Goal: Information Seeking & Learning: Check status

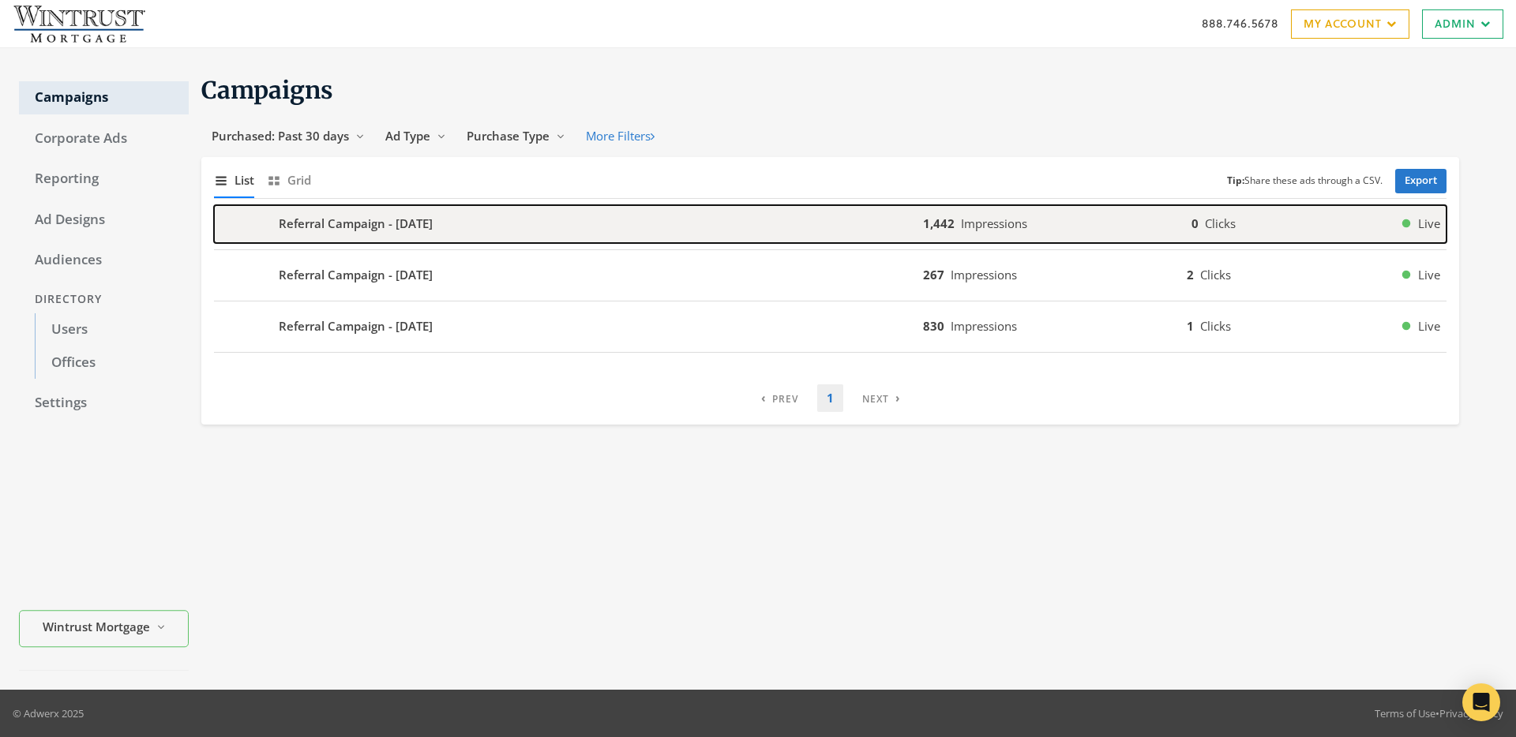
click at [1013, 216] on span "Impressions" at bounding box center [994, 224] width 66 height 16
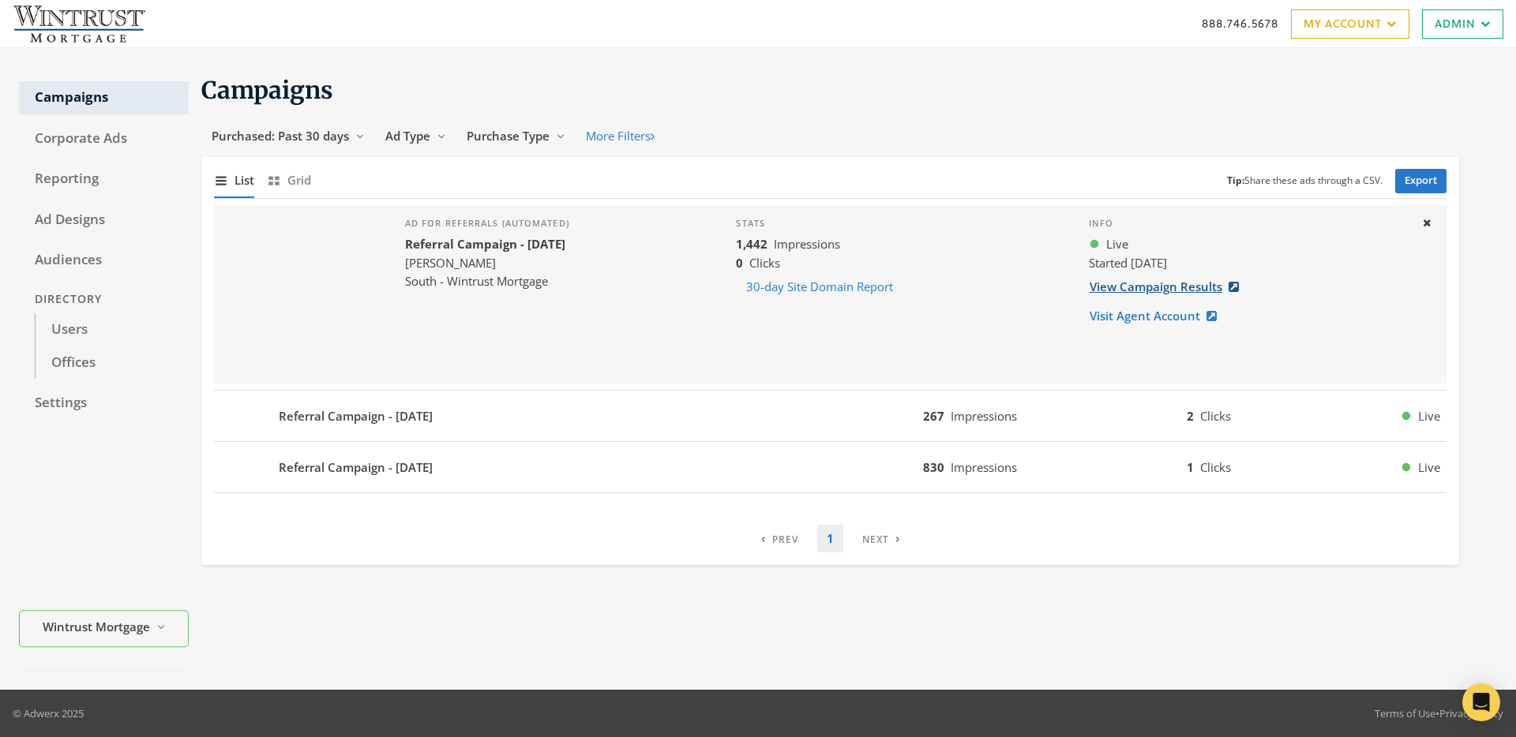
click at [1153, 292] on link "View Campaign Results" at bounding box center [1169, 286] width 160 height 29
click at [1428, 226] on icon at bounding box center [1427, 223] width 8 height 10
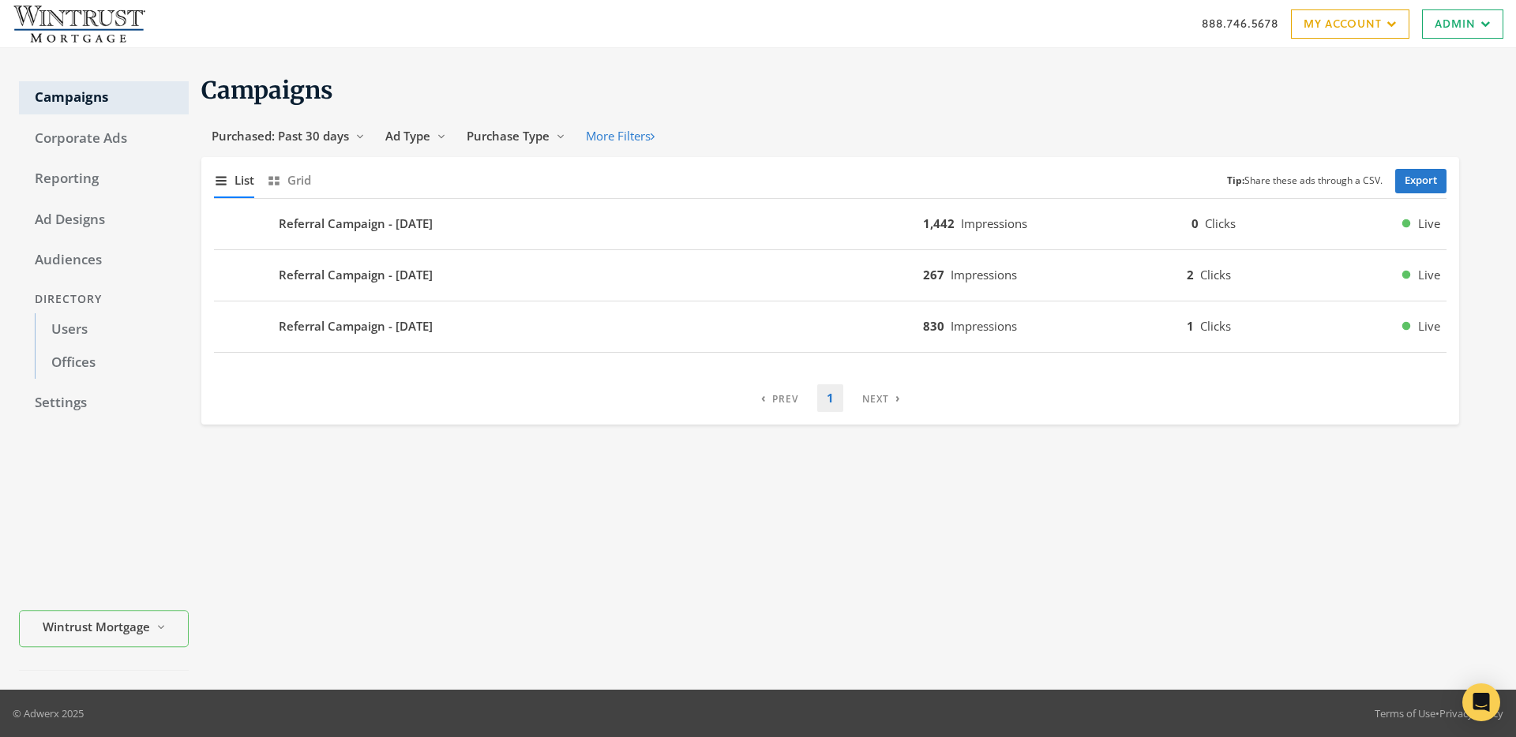
click at [1383, 88] on h1 "Campaigns" at bounding box center [830, 90] width 1258 height 31
click at [641, 83] on h1 "Campaigns" at bounding box center [830, 90] width 1258 height 31
click at [1479, 476] on div "Campaigns Purchased: Past 30 days Reveal list of Purchased: Past 30 days Ad Typ…" at bounding box center [843, 369] width 1308 height 604
click at [1037, 93] on h1 "Campaigns" at bounding box center [830, 90] width 1258 height 31
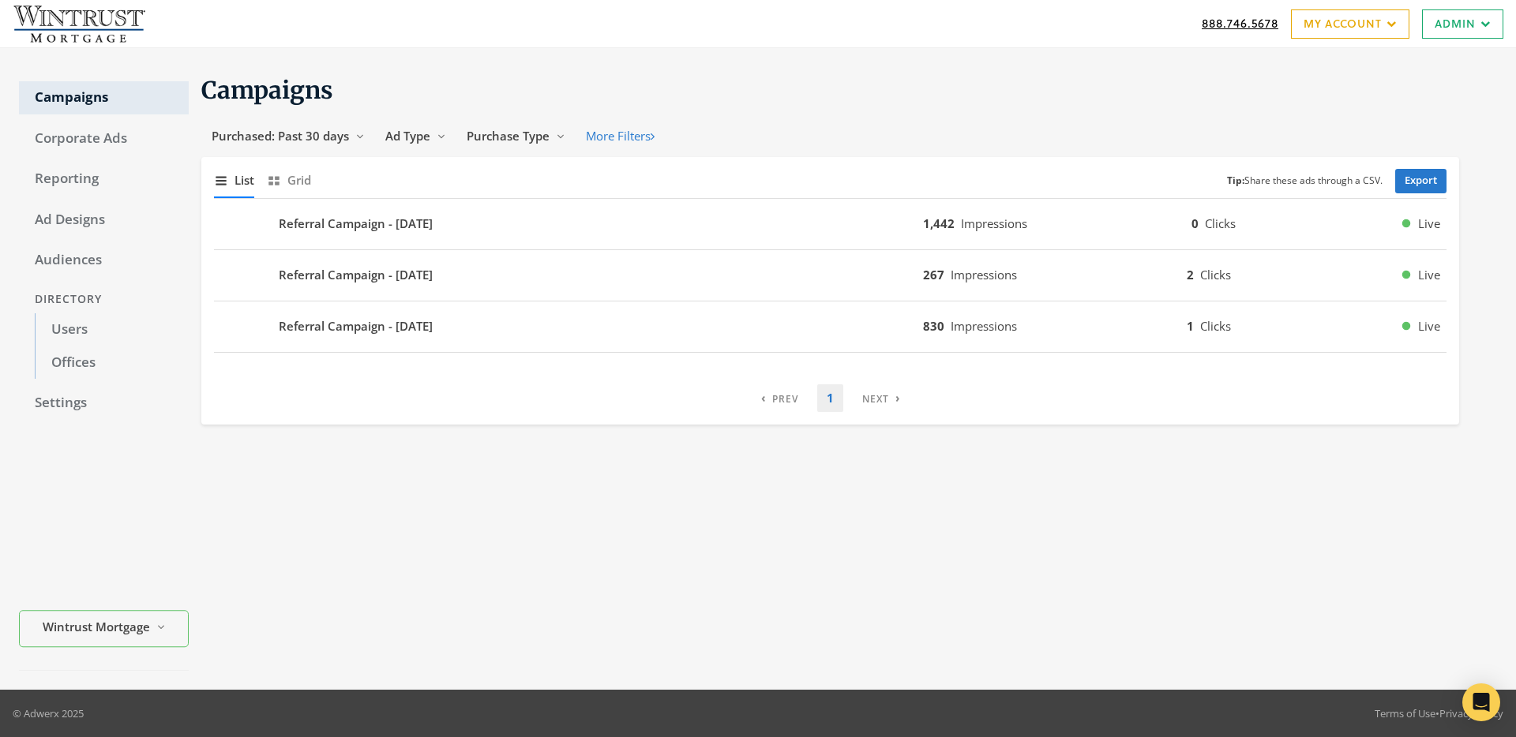
click at [1235, 23] on span "888.746.5678" at bounding box center [1240, 23] width 77 height 17
click at [1033, 28] on div "888.746.5678 My Account My Campaigns Account Summary Compliance Dashboard Enter…" at bounding box center [758, 23] width 1516 height 47
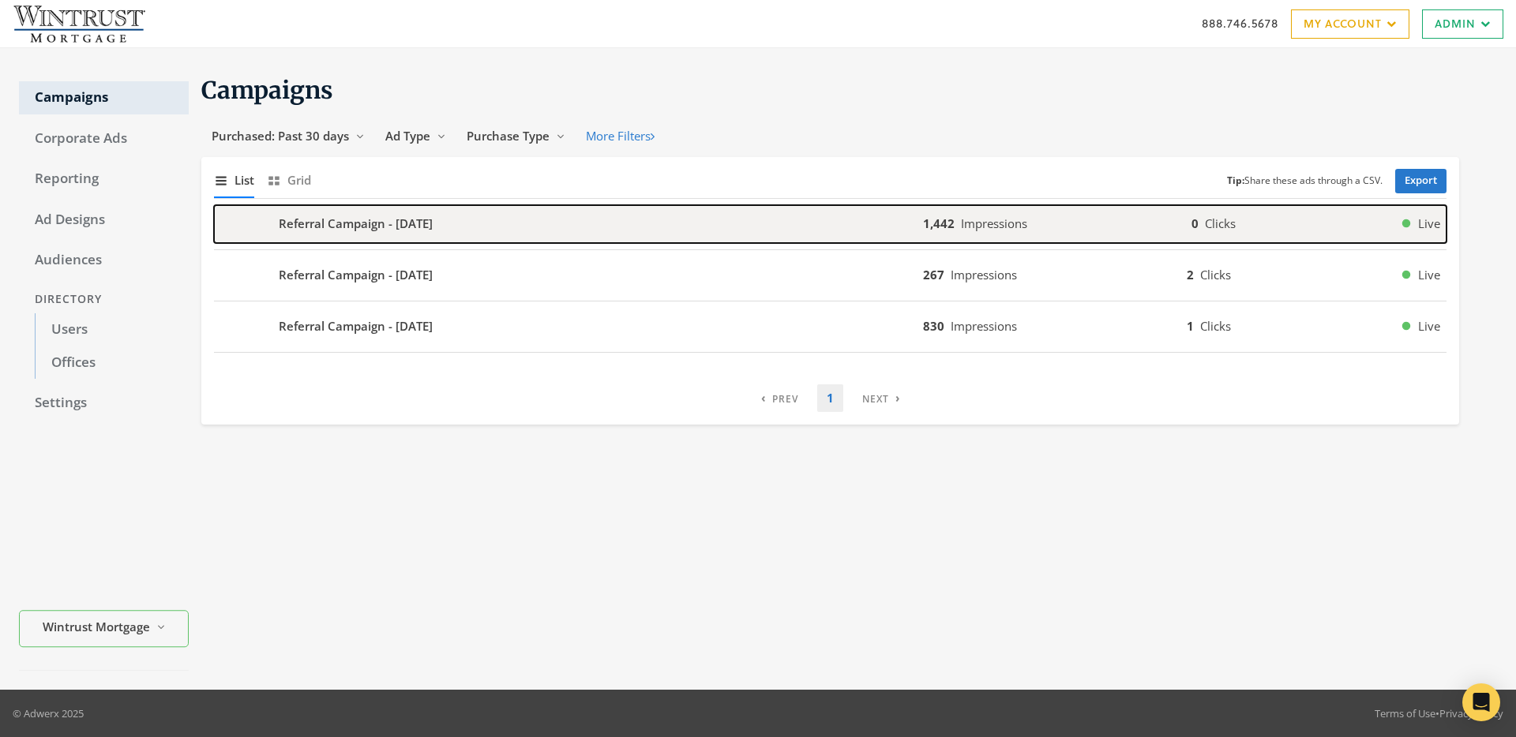
click at [729, 223] on div "Referral Campaign - [DATE]" at bounding box center [568, 224] width 709 height 38
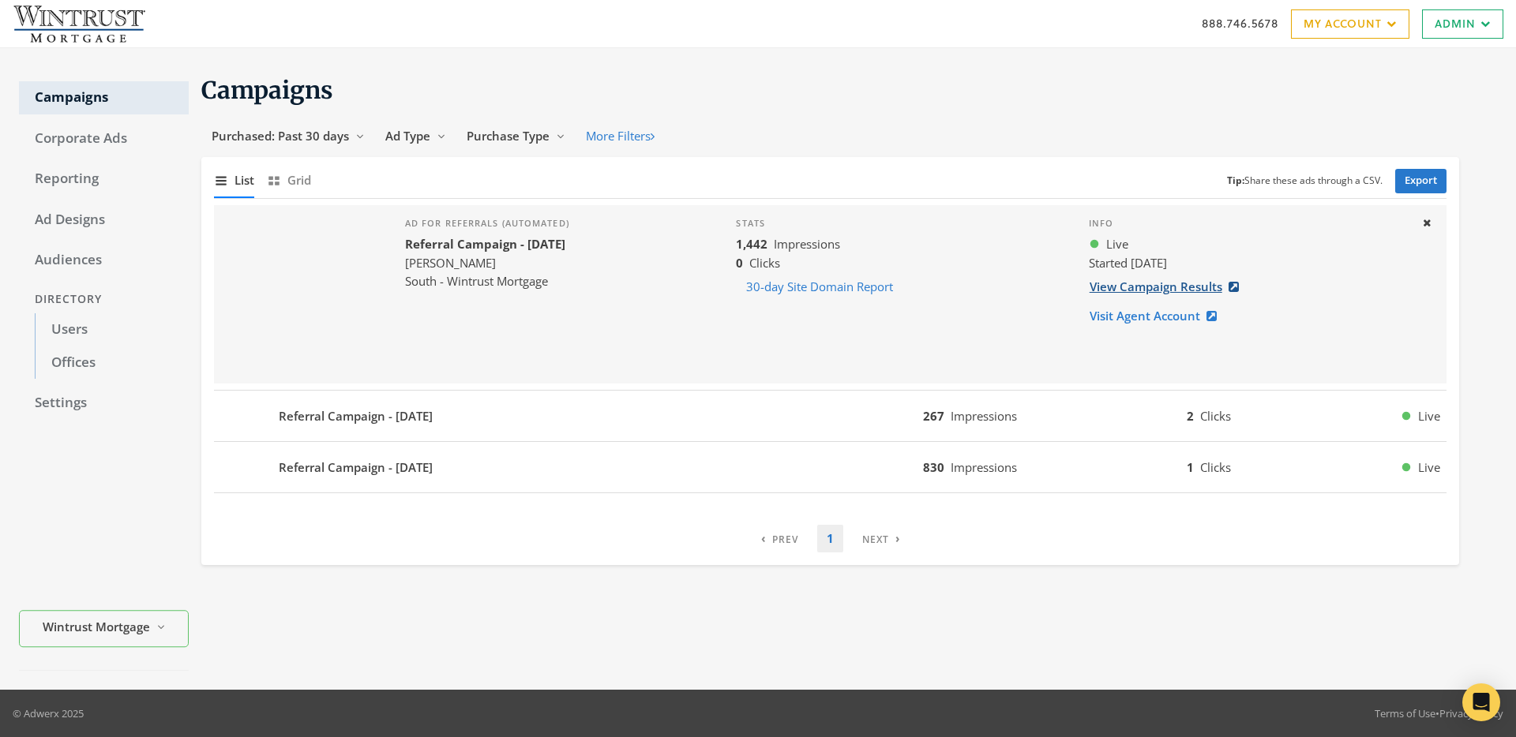
click at [1179, 290] on link "View Campaign Results" at bounding box center [1169, 286] width 160 height 29
click at [1147, 287] on link "View Campaign Results" at bounding box center [1169, 286] width 160 height 29
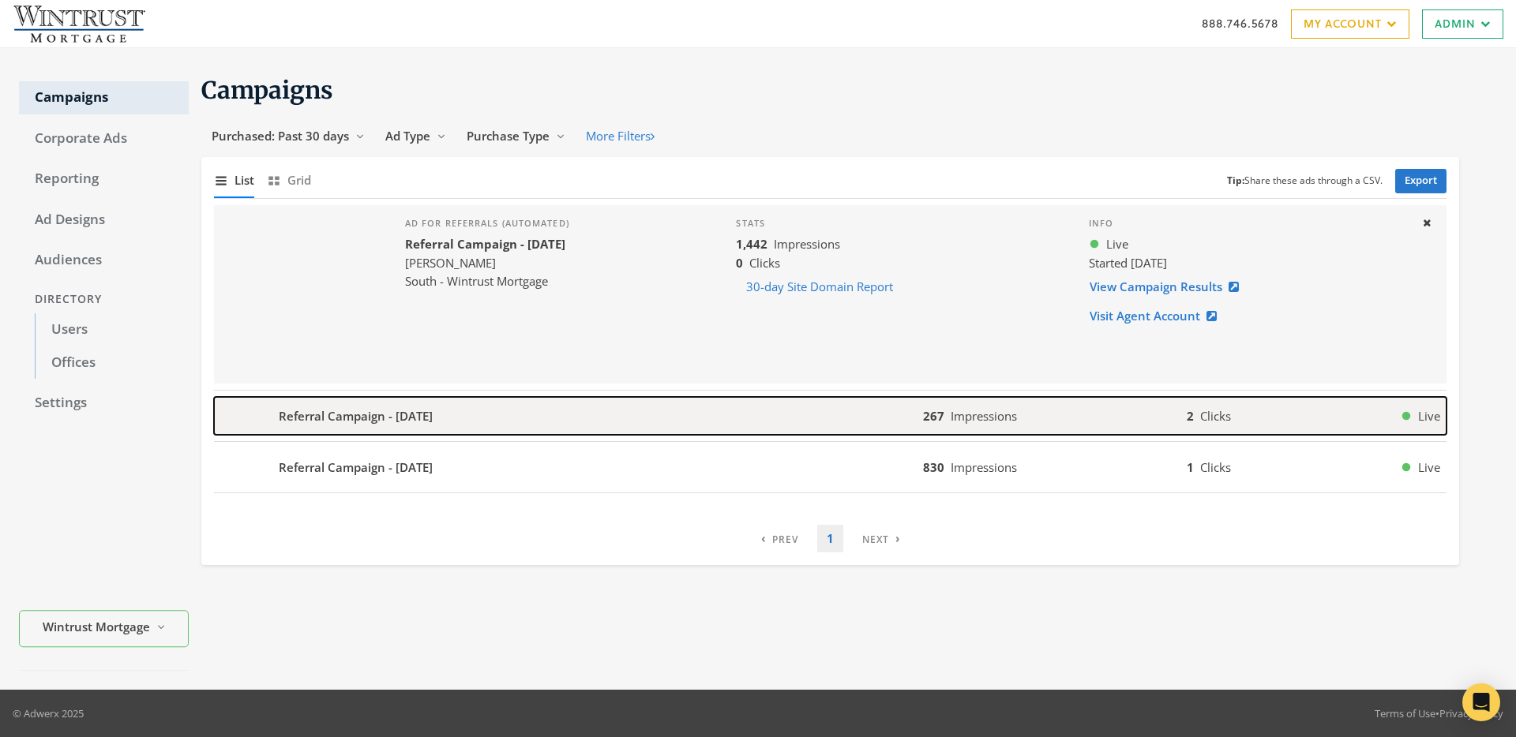
click at [1111, 422] on div "267 Impressions 2 Clicks Live" at bounding box center [1184, 416] width 523 height 18
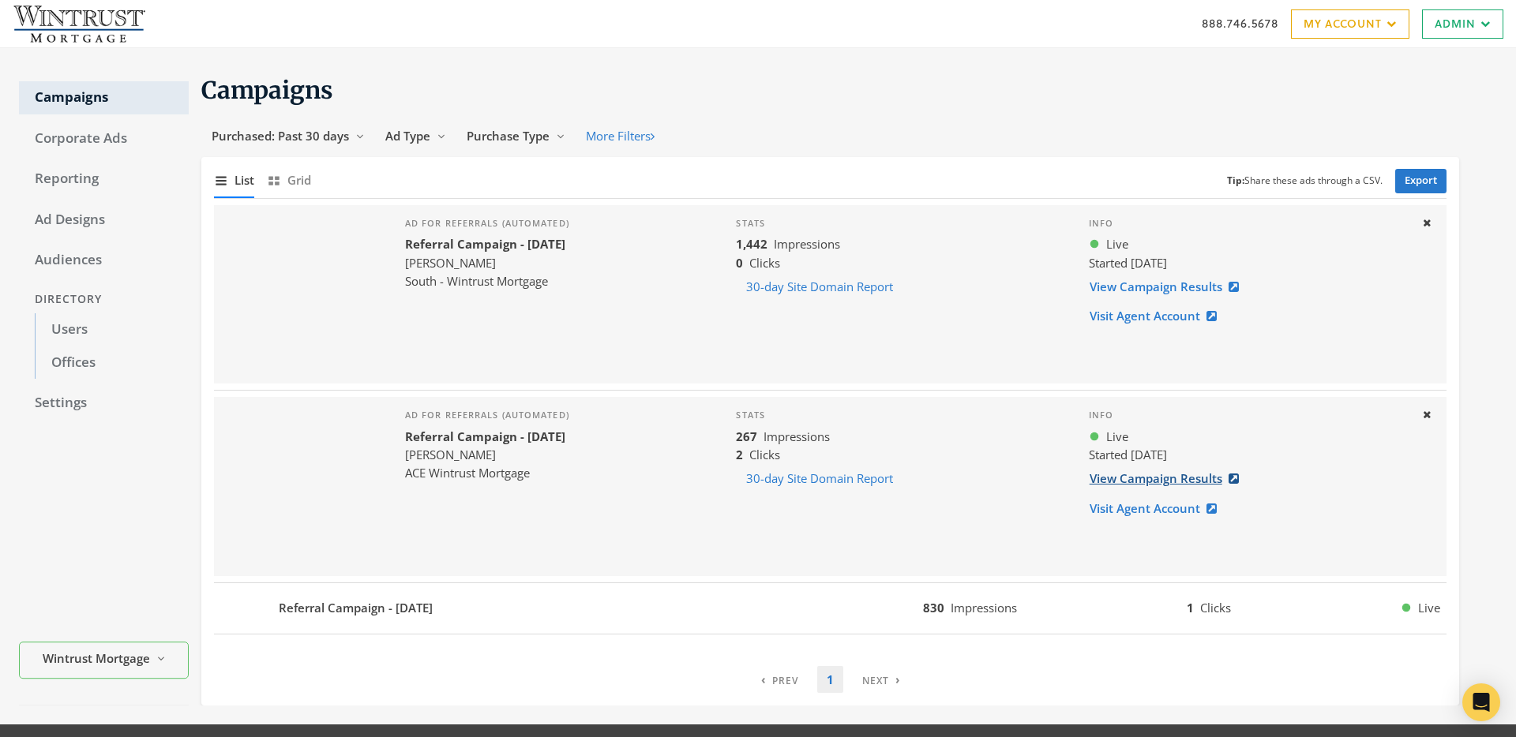
click at [1202, 478] on link "View Campaign Results" at bounding box center [1169, 478] width 160 height 29
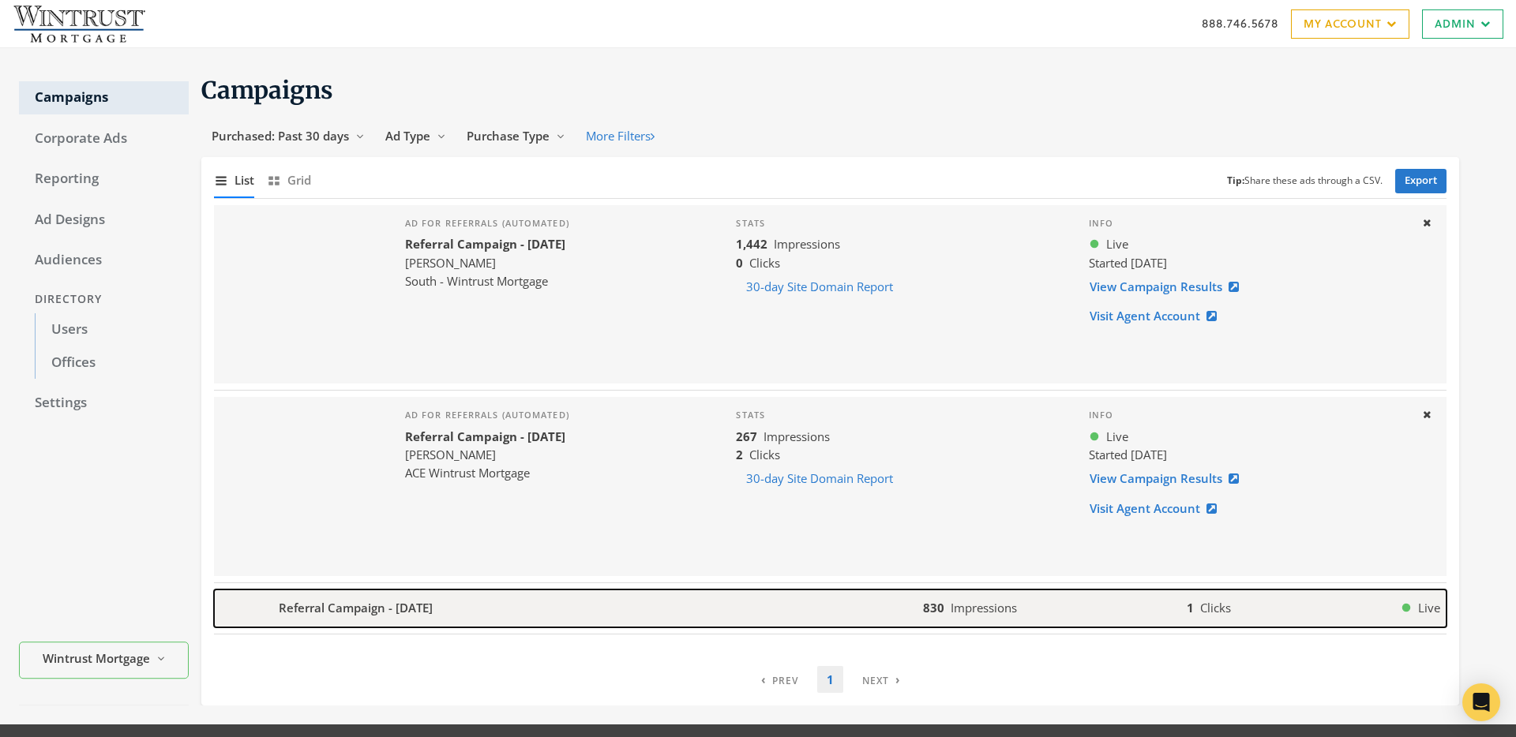
click at [1067, 609] on div "830 Impressions 1 Clicks Live" at bounding box center [1184, 608] width 523 height 18
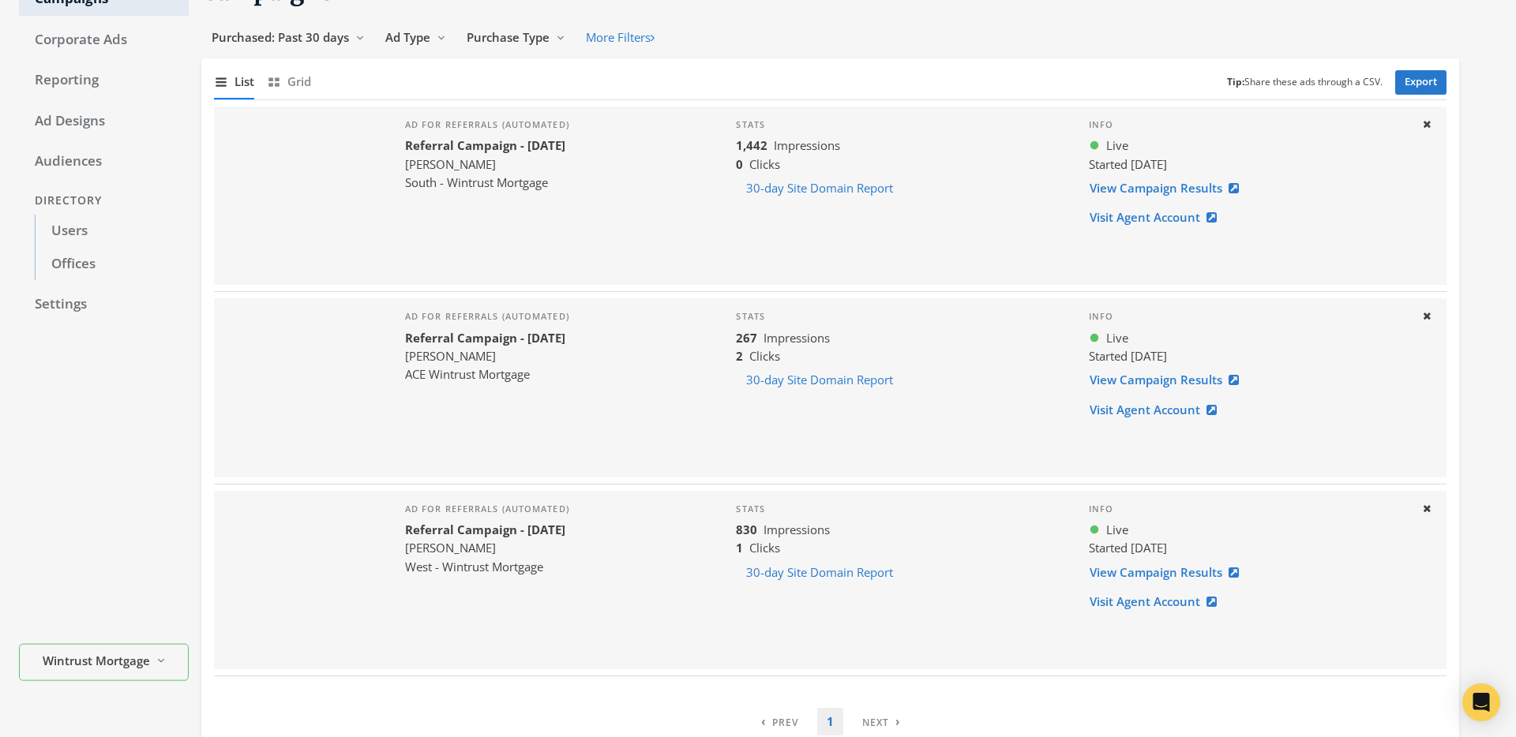
scroll to position [126, 0]
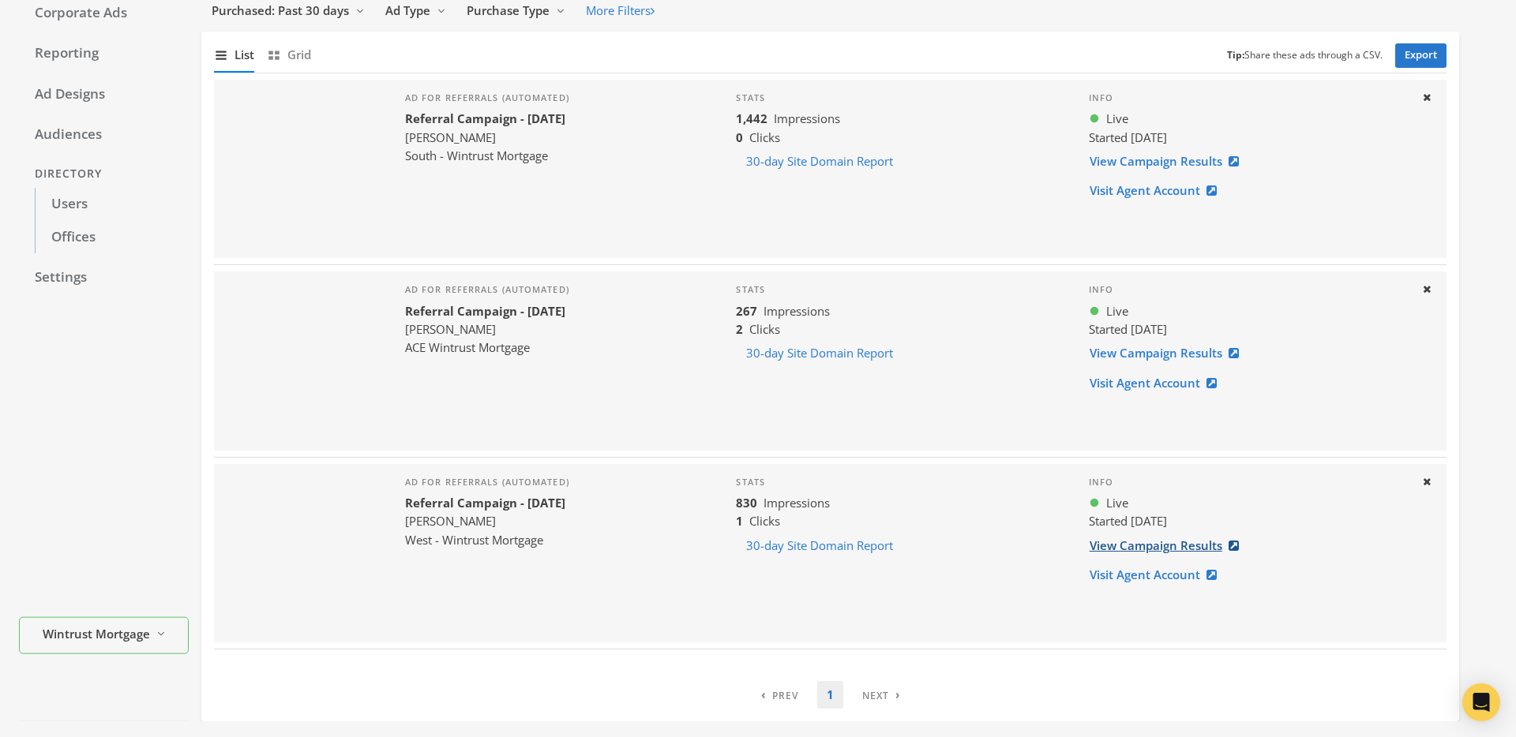
click at [1145, 550] on link "View Campaign Results" at bounding box center [1169, 545] width 160 height 29
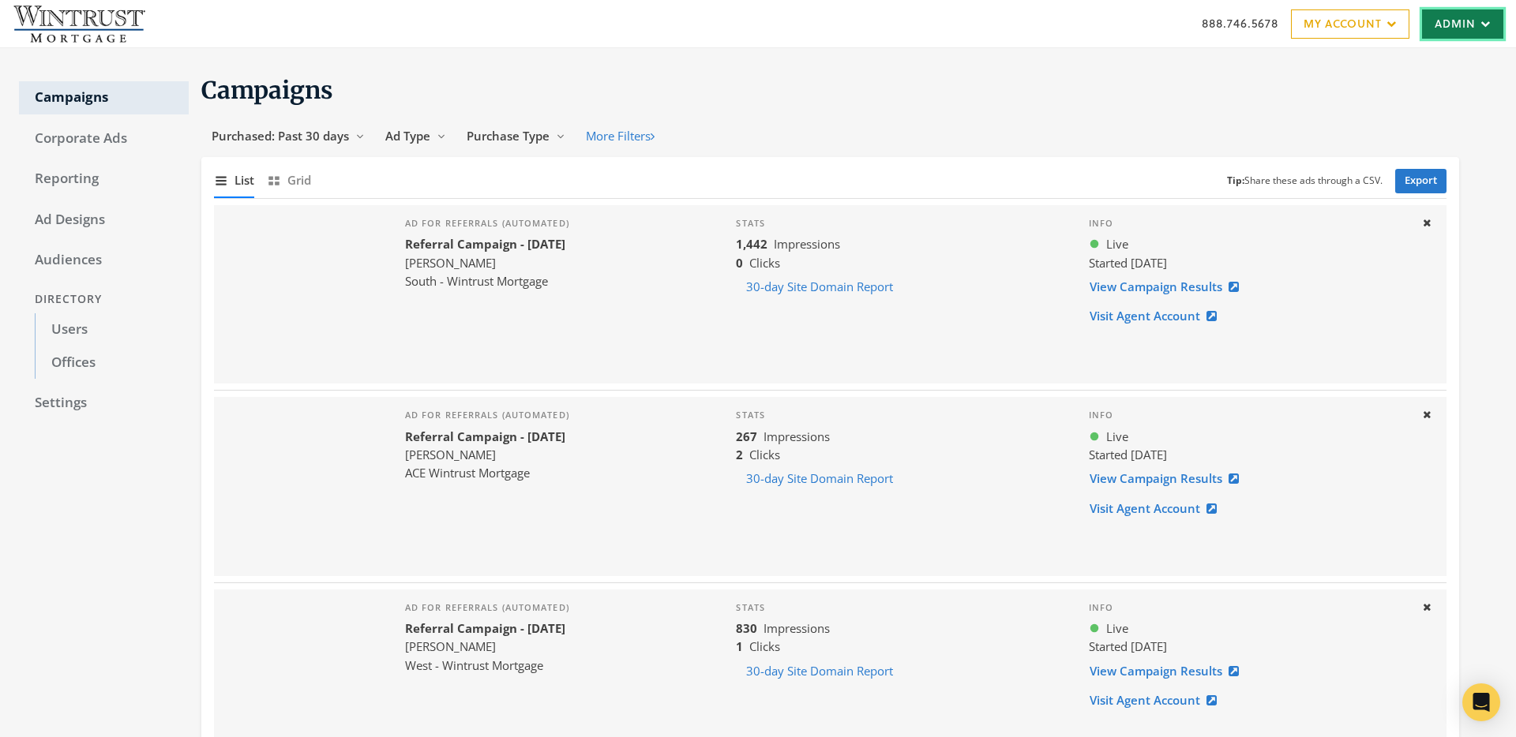
click at [1472, 12] on link "Admin" at bounding box center [1462, 23] width 81 height 29
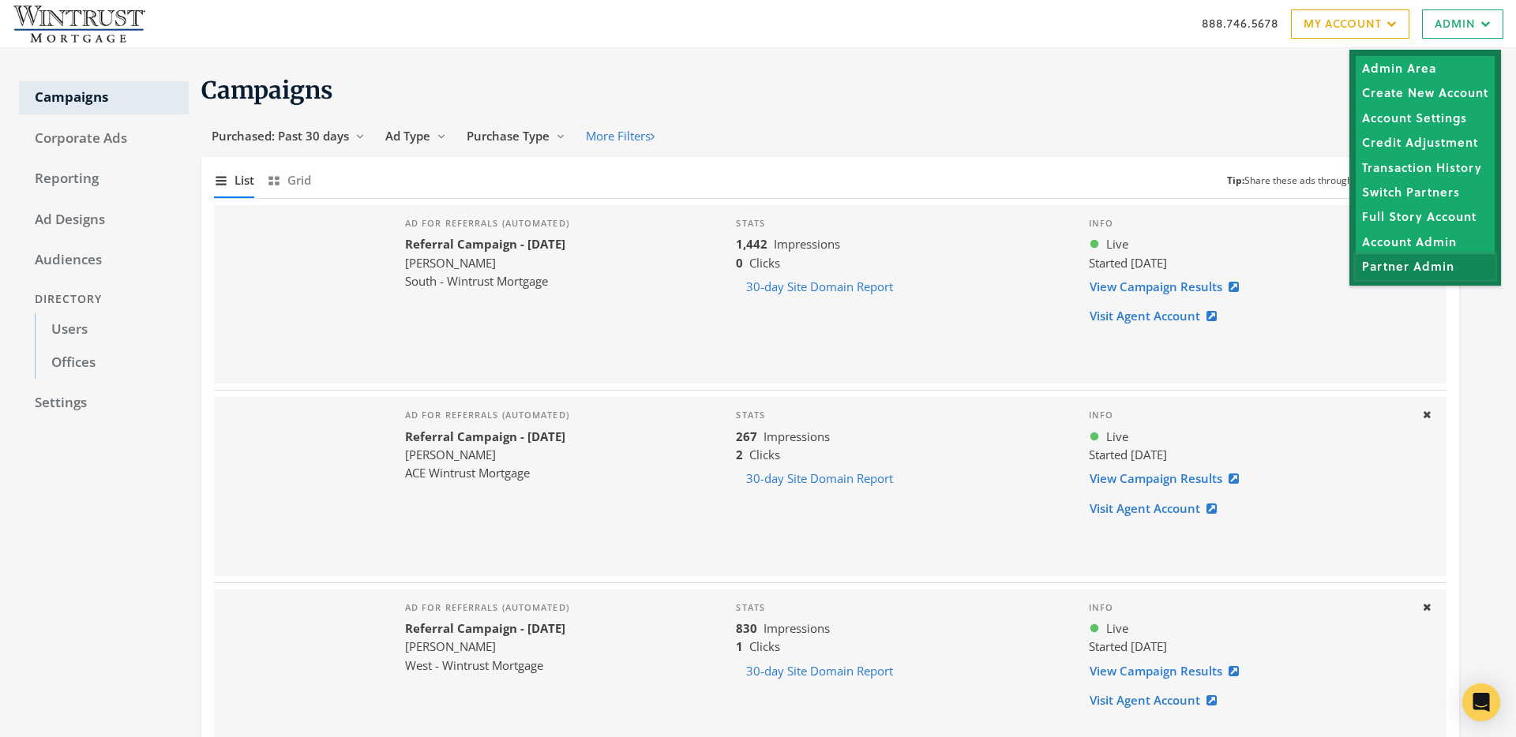
click at [1425, 264] on link "Partner Admin" at bounding box center [1424, 266] width 139 height 24
